Goal: Task Accomplishment & Management: Use online tool/utility

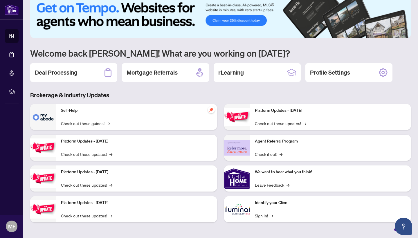
scroll to position [10, 0]
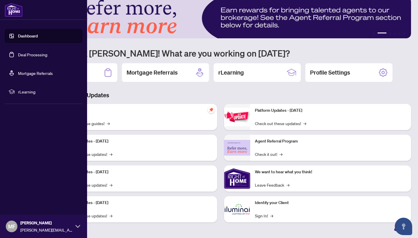
click at [26, 55] on link "Deal Processing" at bounding box center [32, 54] width 29 height 5
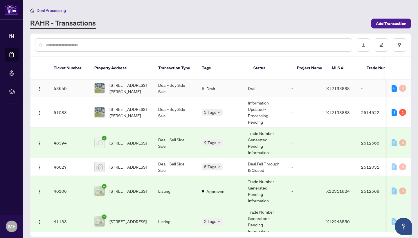
click at [193, 80] on td "Deal - Buy Side Sale" at bounding box center [176, 89] width 44 height 18
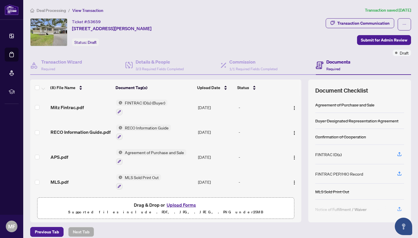
scroll to position [101, 0]
click at [186, 206] on button "Upload Forms" at bounding box center [181, 205] width 33 height 8
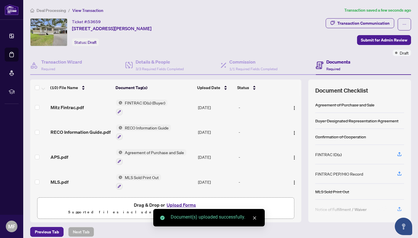
scroll to position [138, 0]
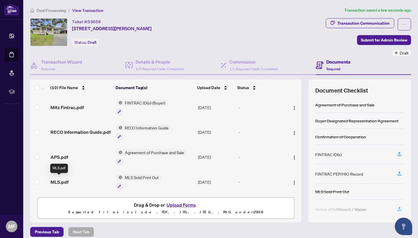
click at [62, 179] on span "MLS.pdf" at bounding box center [60, 182] width 18 height 7
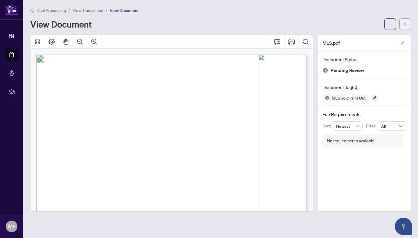
click at [404, 21] on span "button" at bounding box center [405, 23] width 4 height 9
